Goal: Task Accomplishment & Management: Manage account settings

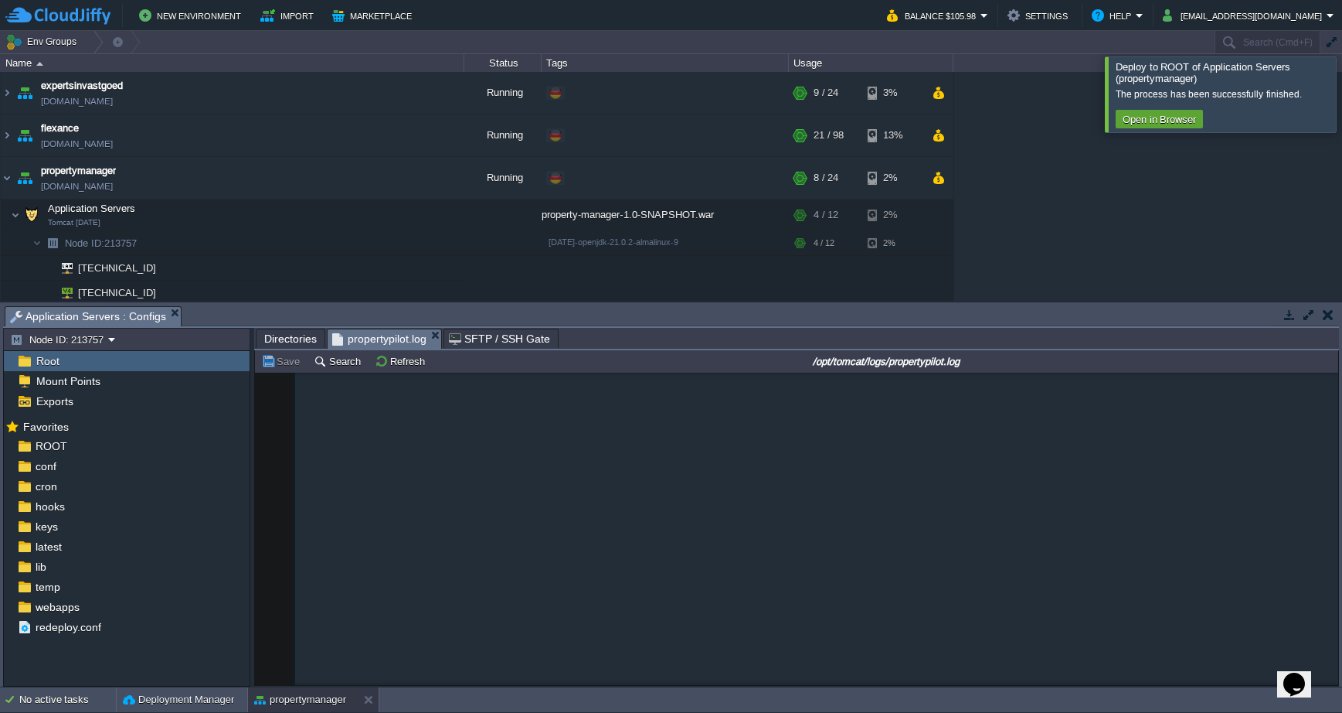
scroll to position [12450, 0]
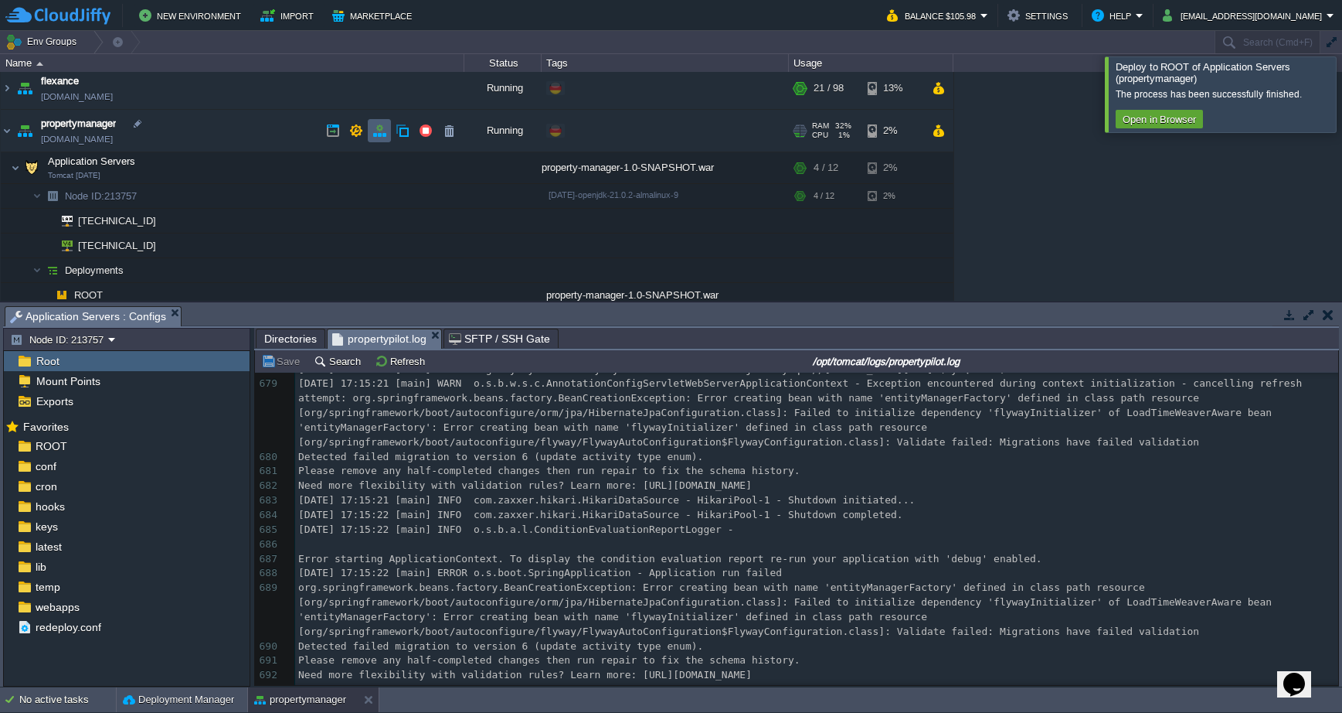
click at [383, 129] on button "button" at bounding box center [380, 131] width 14 height 14
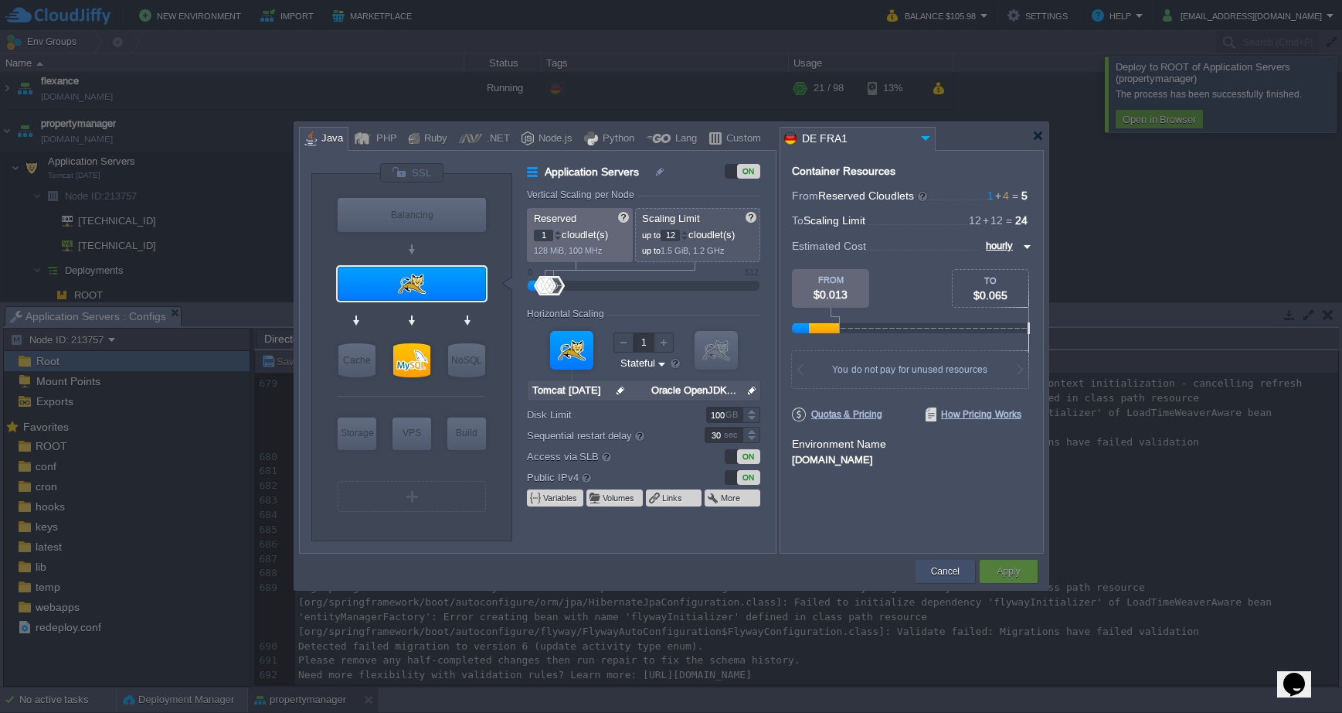
click at [948, 570] on button "Cancel" at bounding box center [945, 570] width 29 height 15
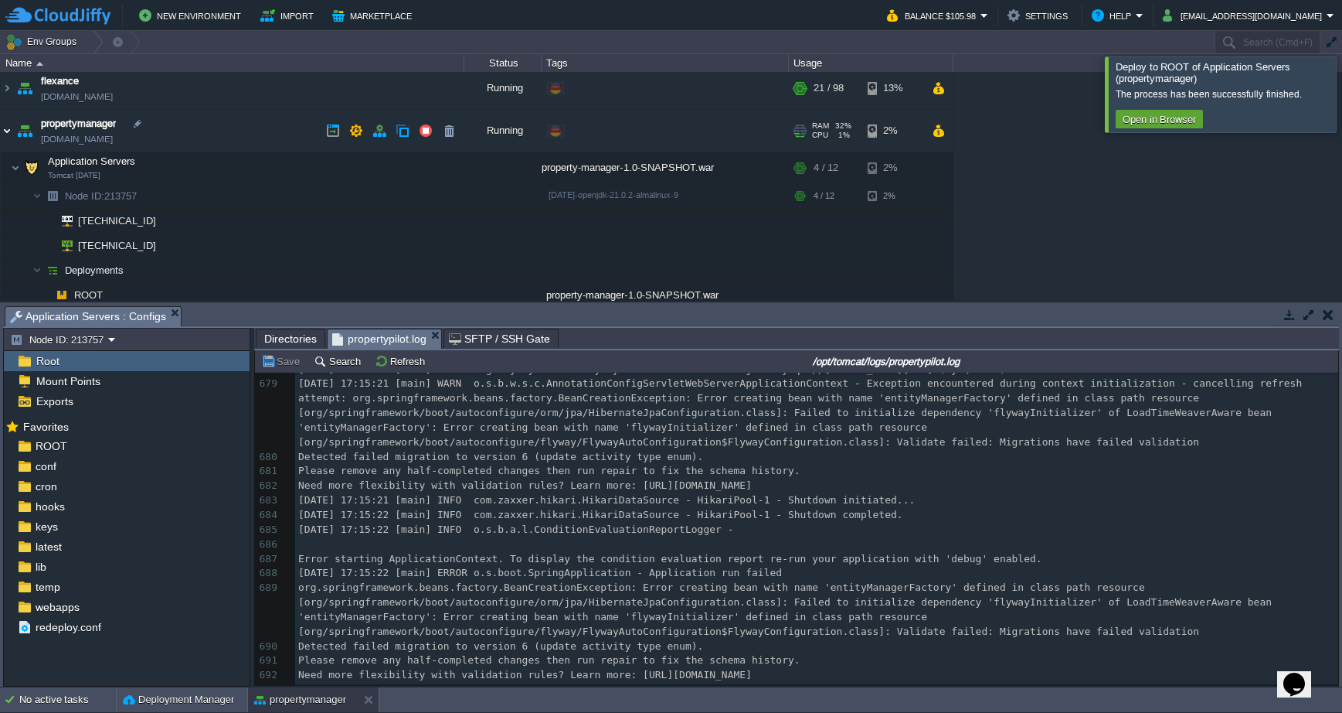
click at [9, 130] on img at bounding box center [7, 131] width 12 height 42
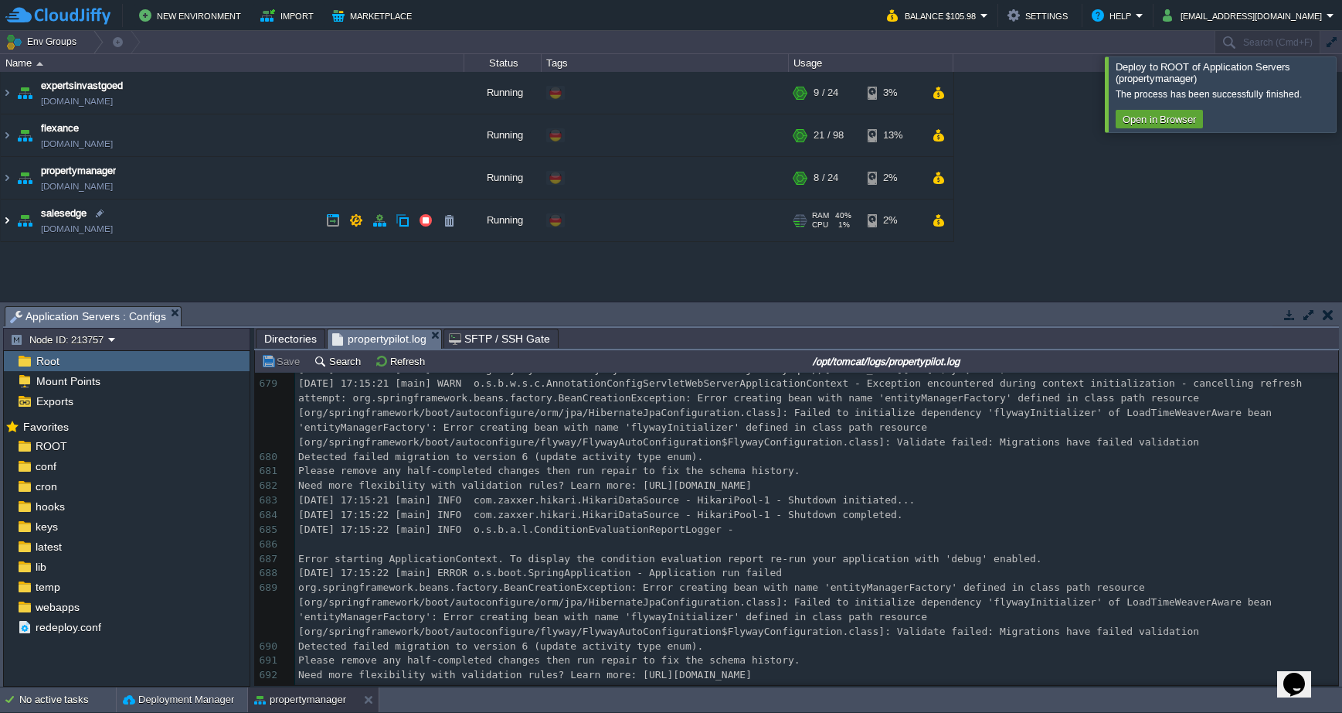
click at [9, 222] on img at bounding box center [7, 220] width 12 height 42
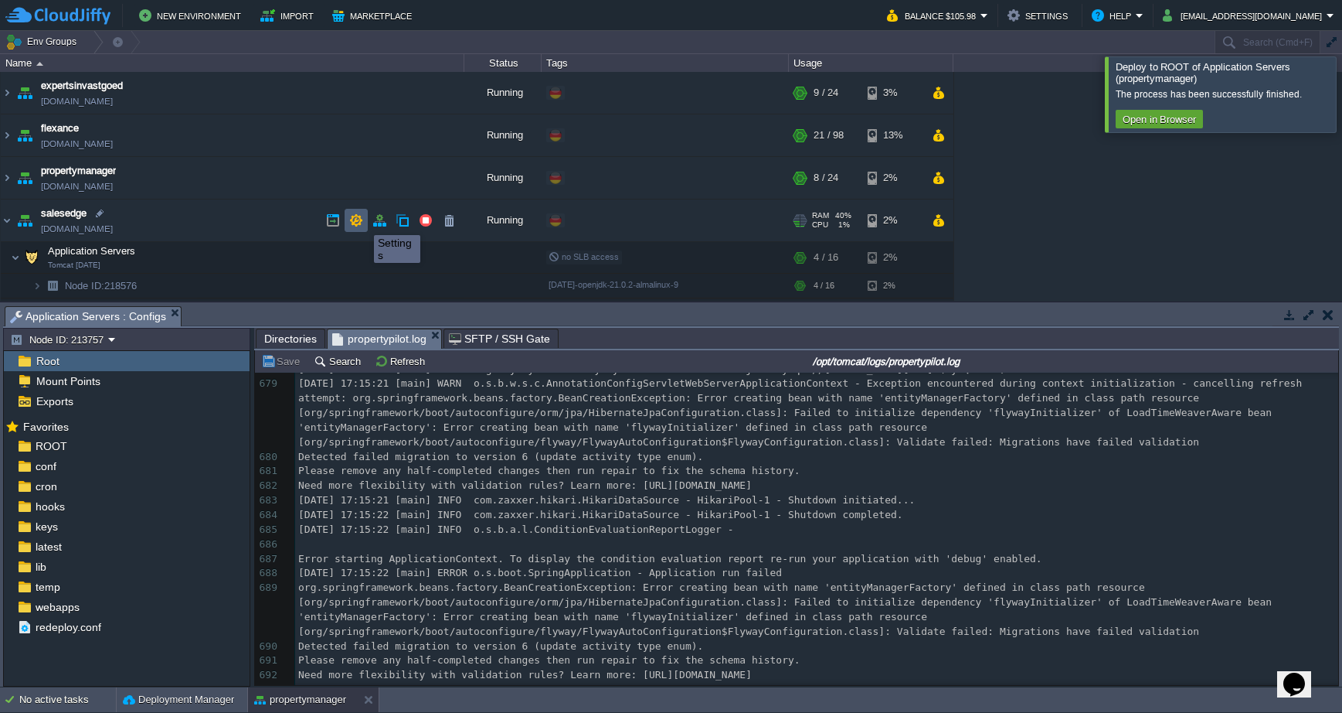
click at [356, 219] on button "button" at bounding box center [356, 220] width 14 height 14
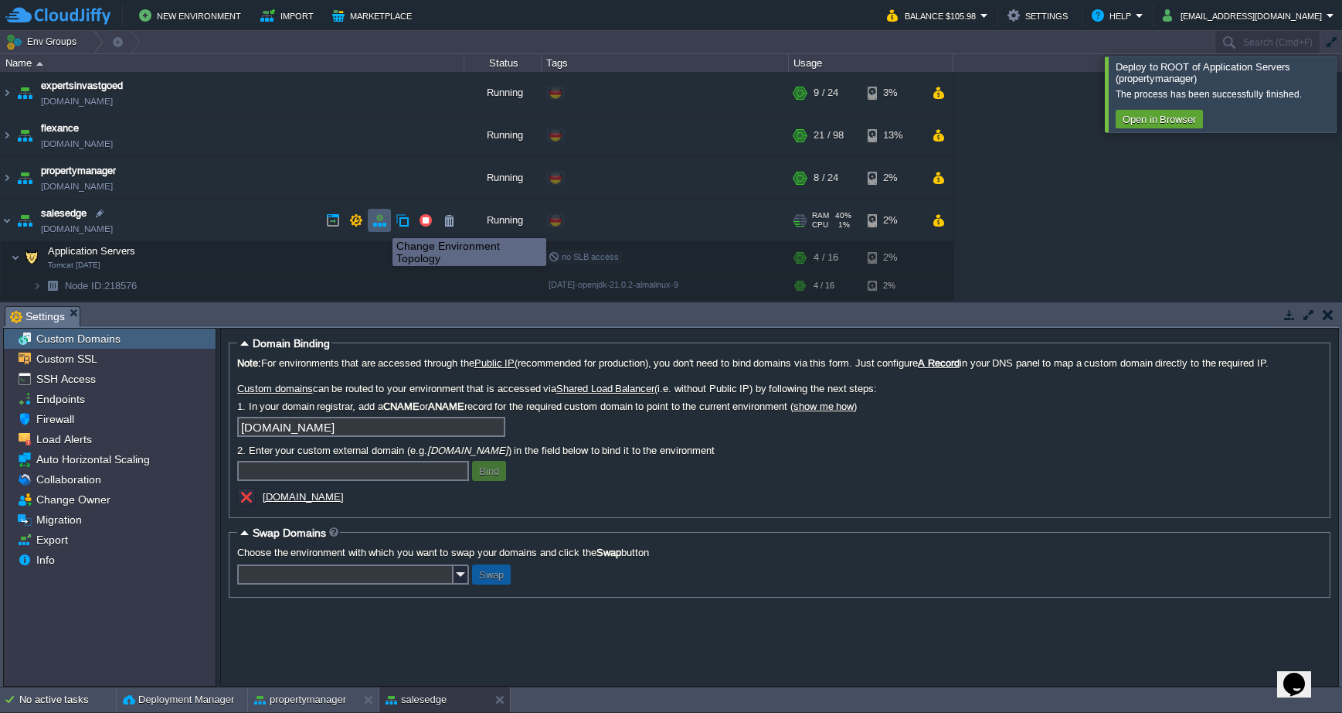
click at [381, 224] on button "button" at bounding box center [380, 220] width 14 height 14
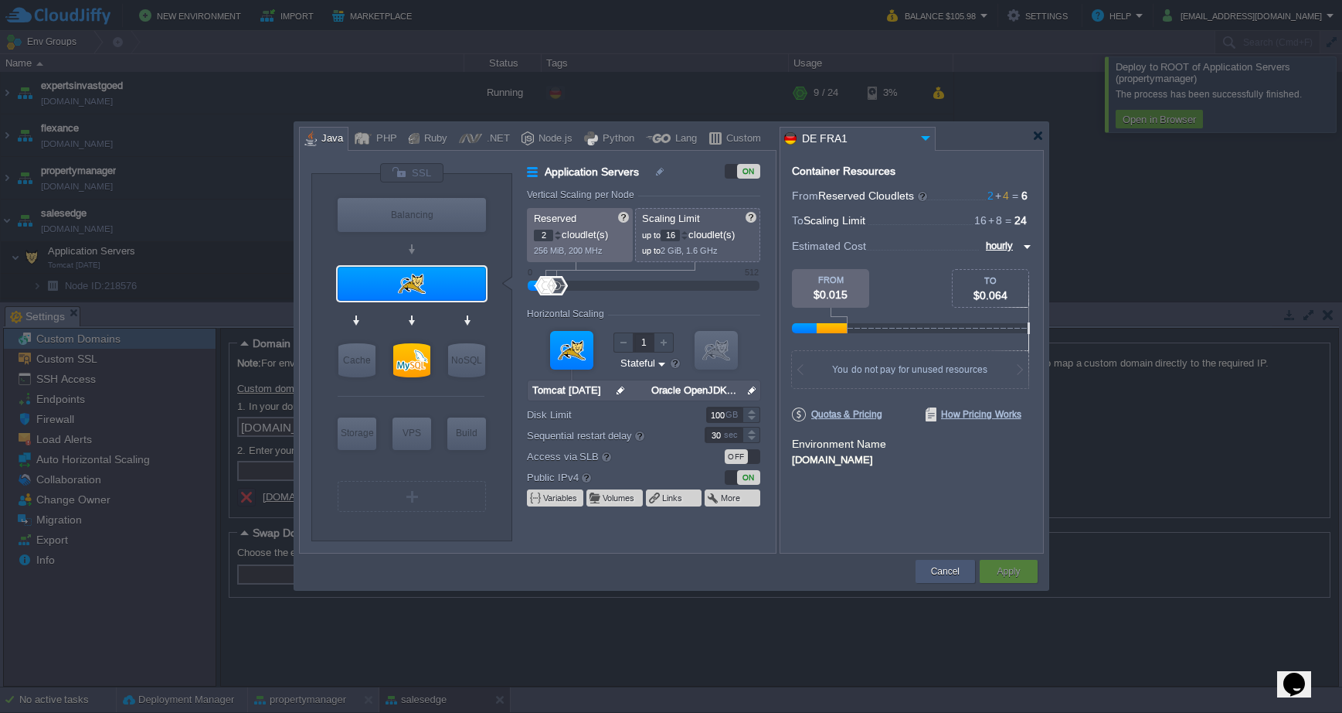
click at [947, 569] on button "Cancel" at bounding box center [945, 570] width 29 height 15
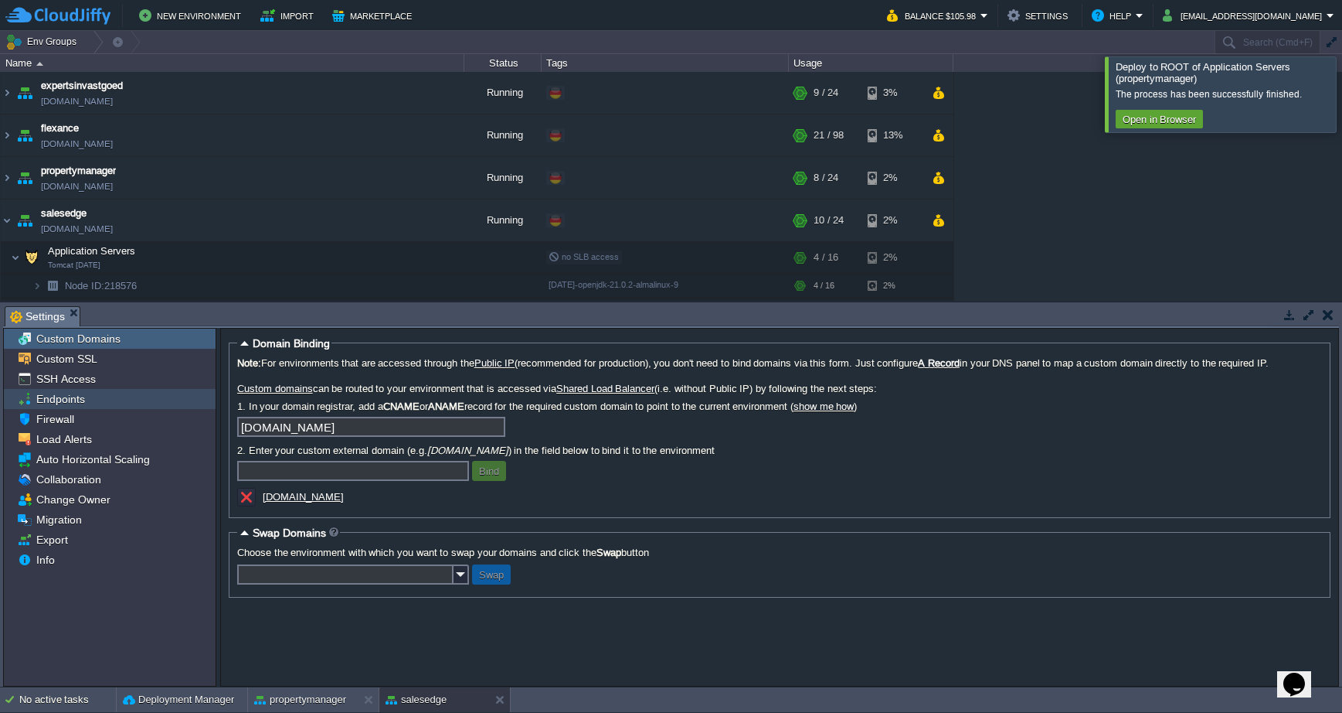
click at [90, 400] on div "Endpoints" at bounding box center [110, 399] width 212 height 20
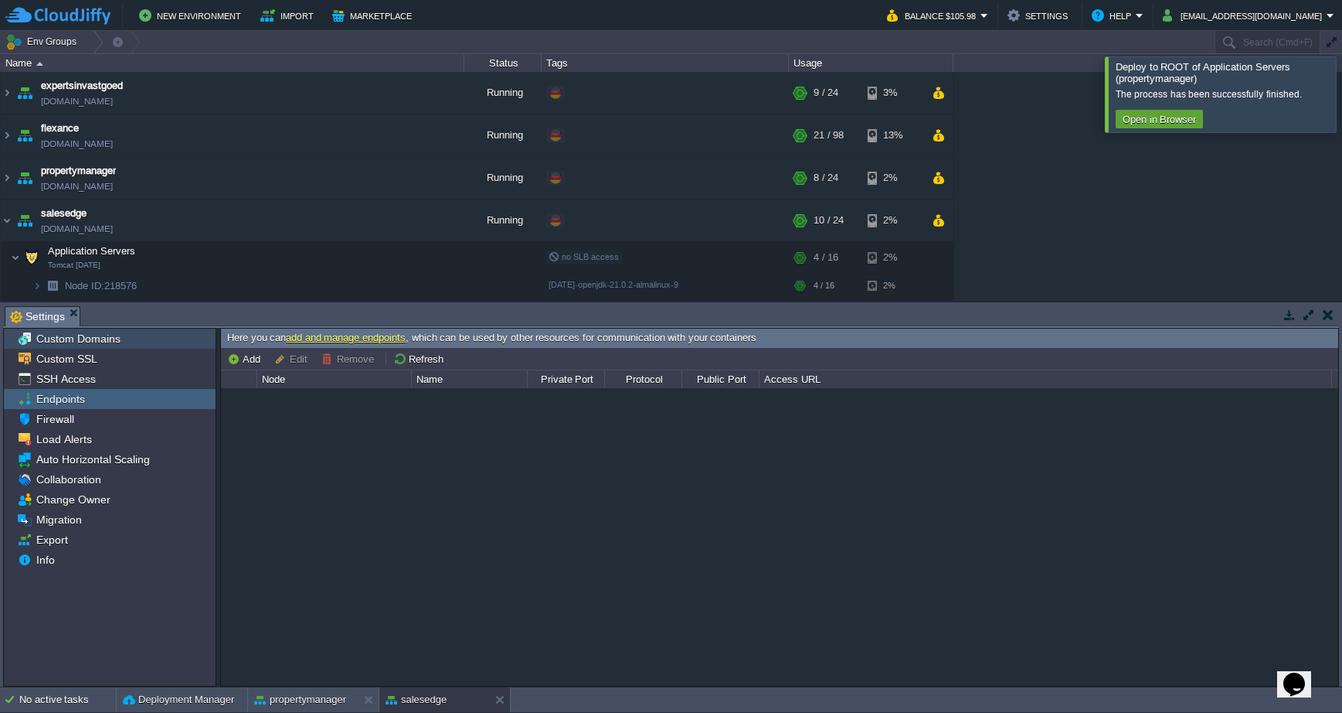
click at [92, 338] on span "Custom Domains" at bounding box center [78, 339] width 90 height 14
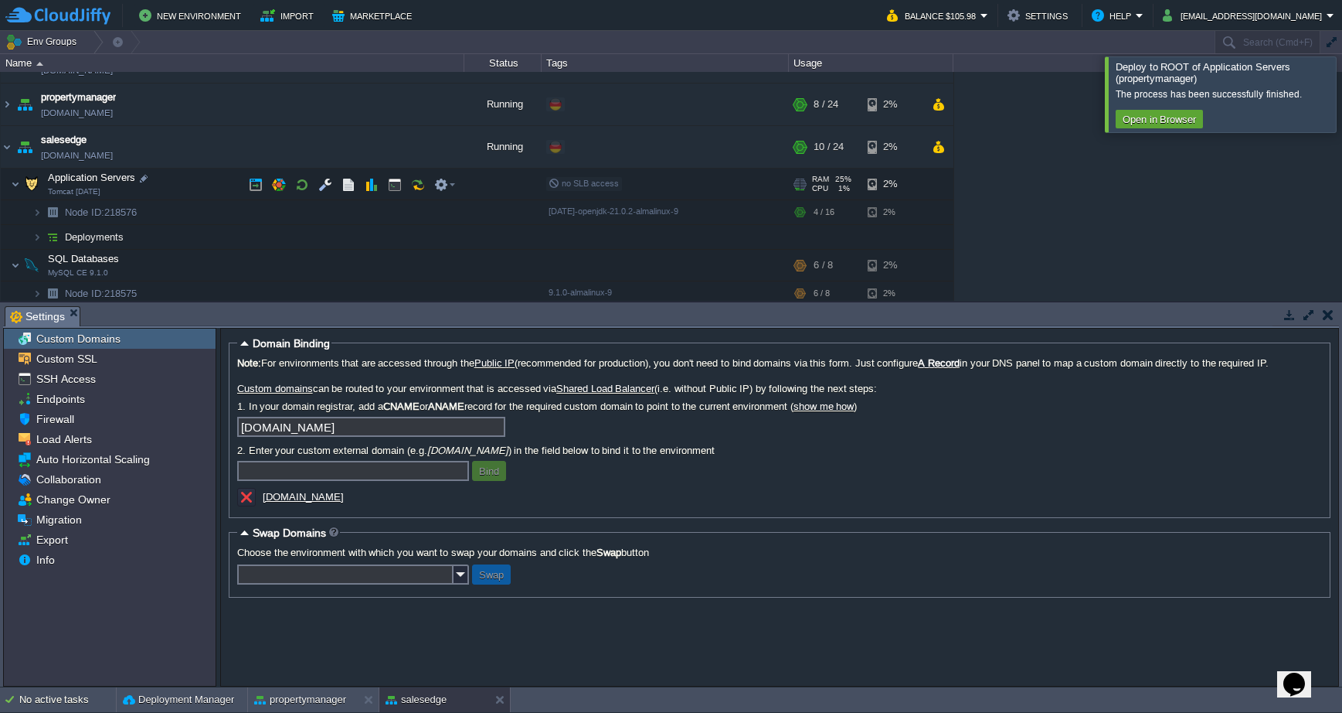
scroll to position [75, 0]
click at [36, 213] on img at bounding box center [36, 211] width 9 height 24
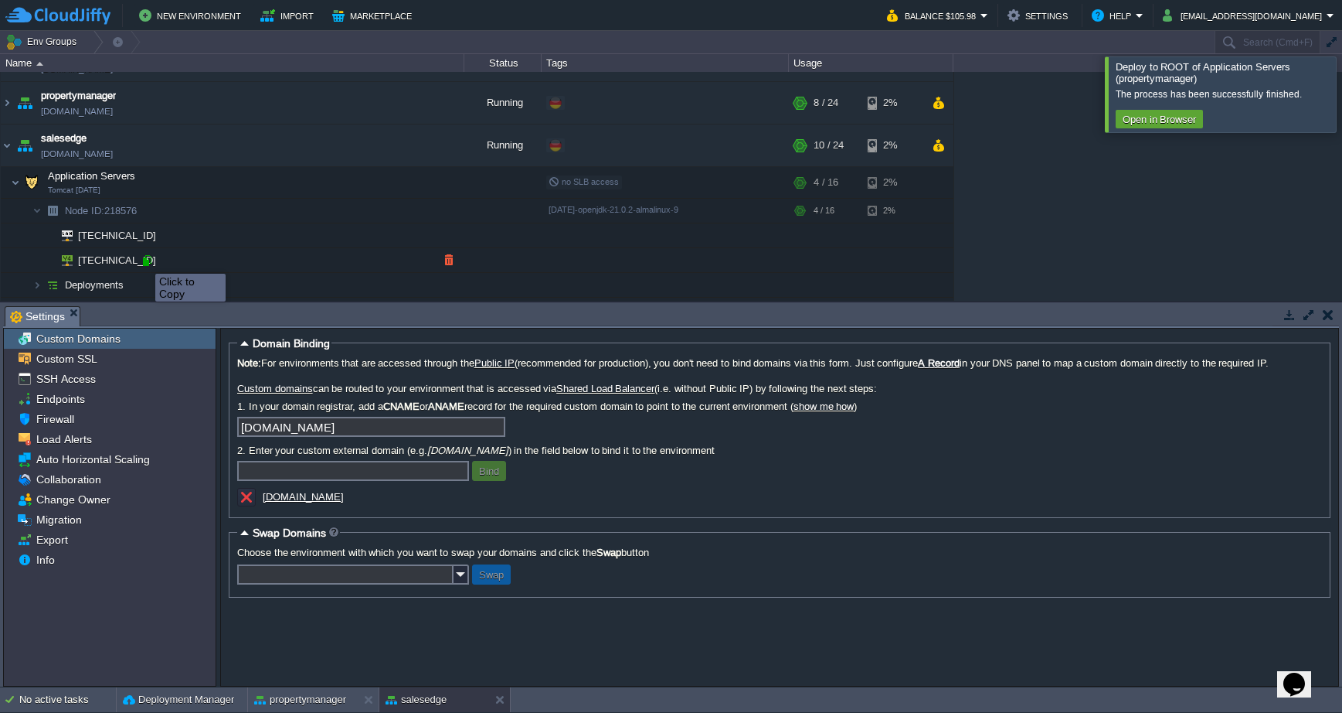
click at [147, 259] on div at bounding box center [147, 260] width 14 height 14
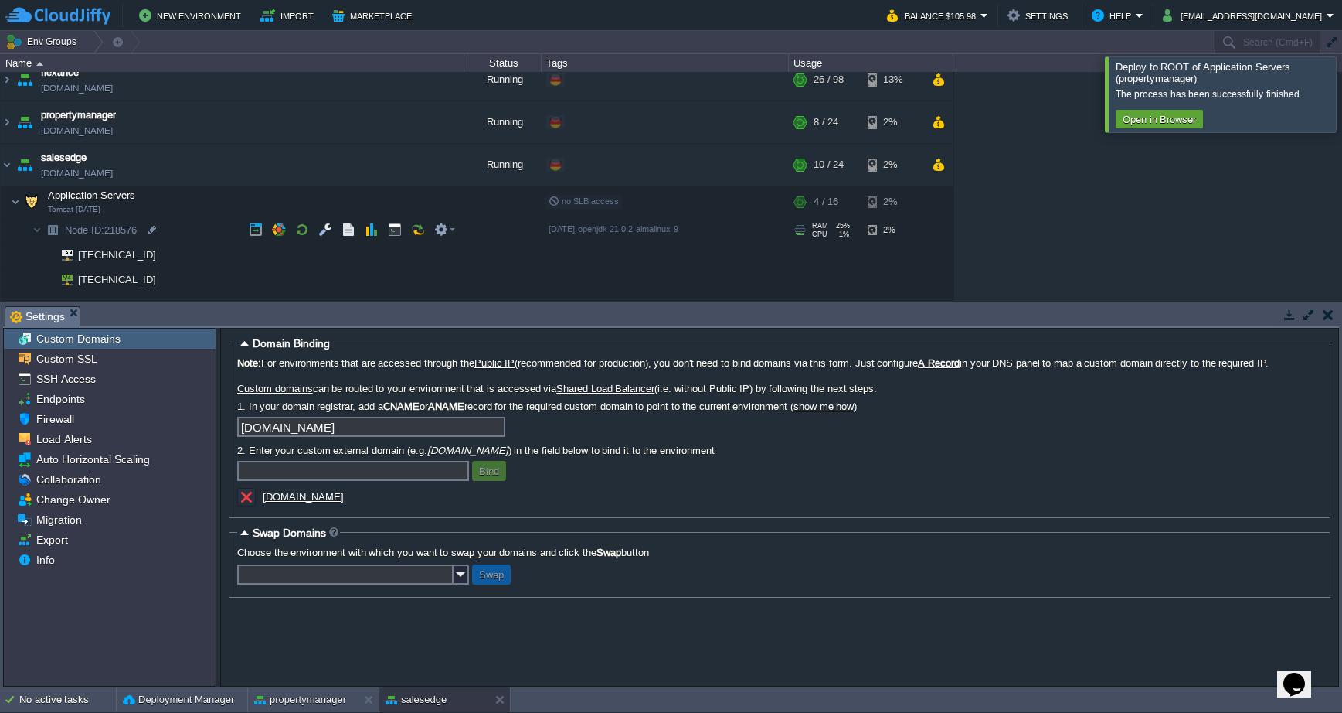
scroll to position [17, 0]
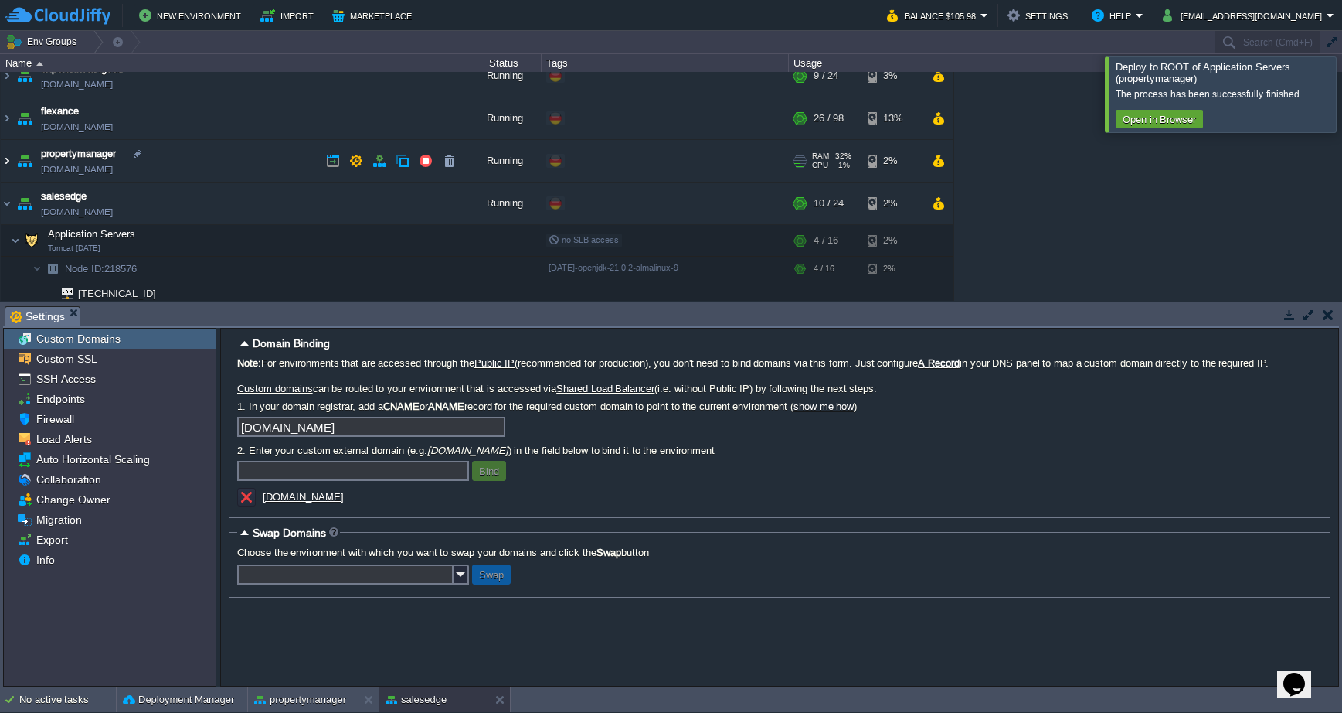
click at [12, 161] on img at bounding box center [7, 161] width 12 height 42
